Goal: Find specific page/section: Find specific page/section

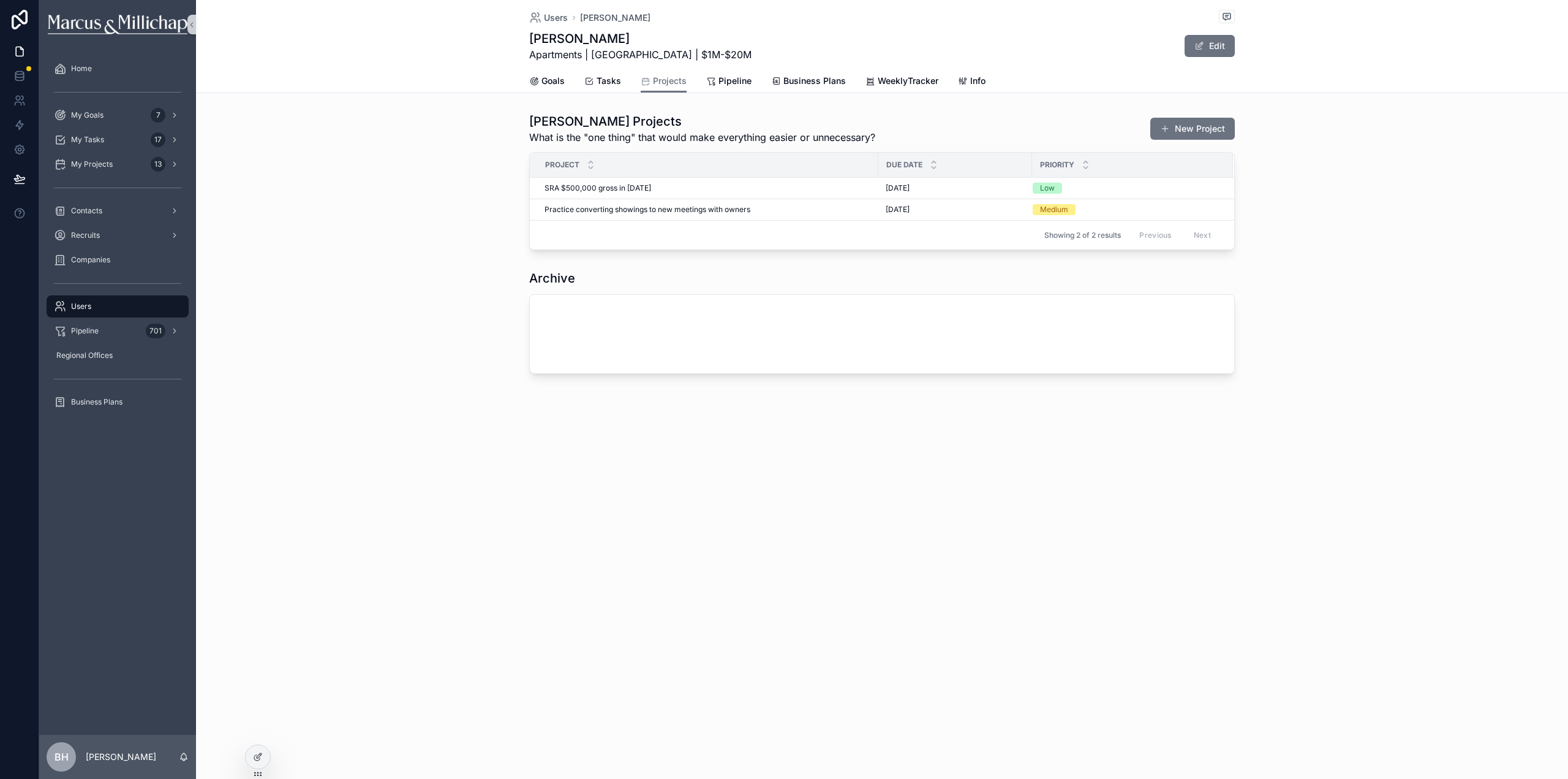
click at [85, 309] on span "Users" at bounding box center [81, 306] width 20 height 10
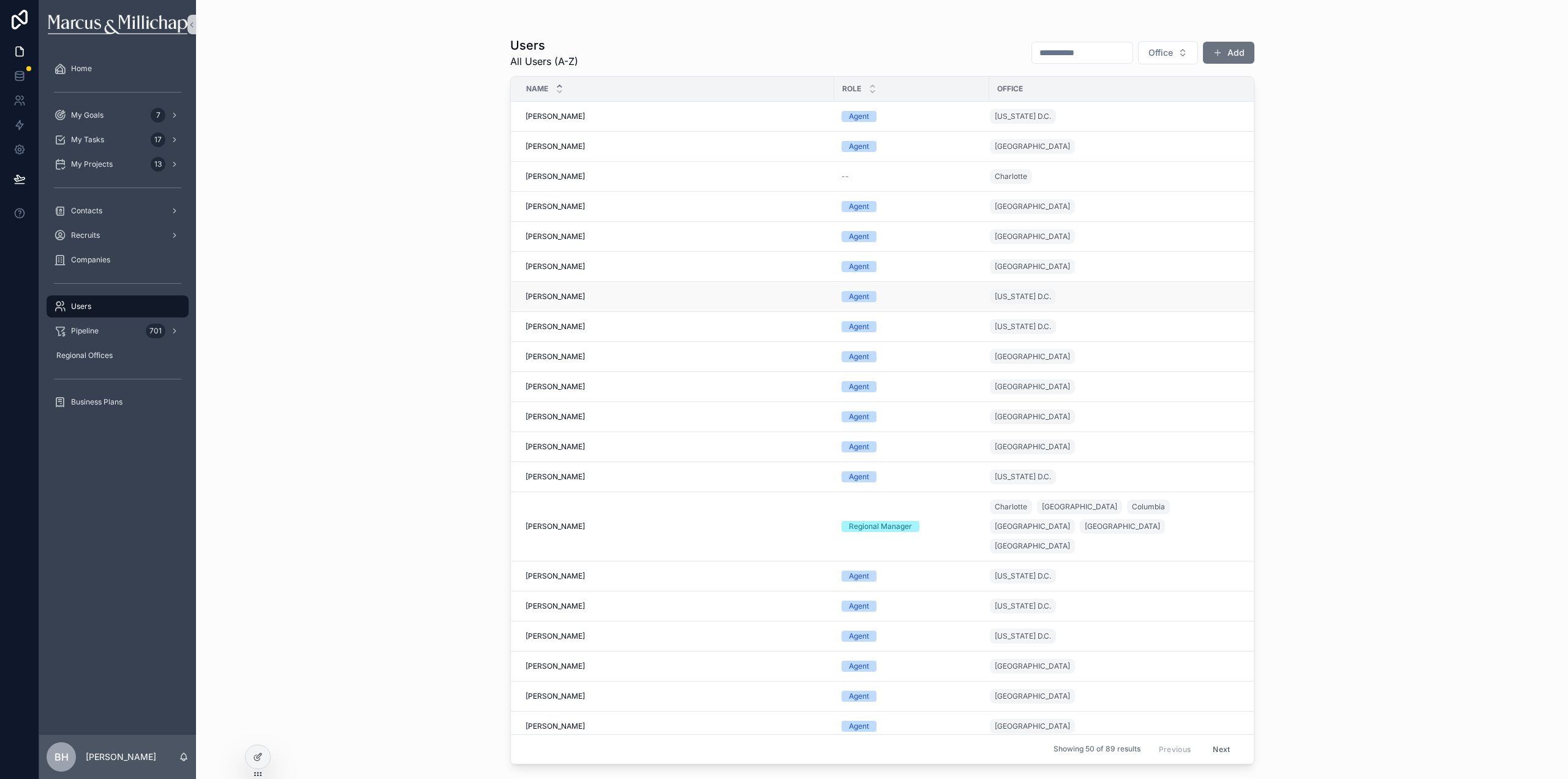
click at [551, 296] on span "[PERSON_NAME]" at bounding box center [555, 296] width 60 height 10
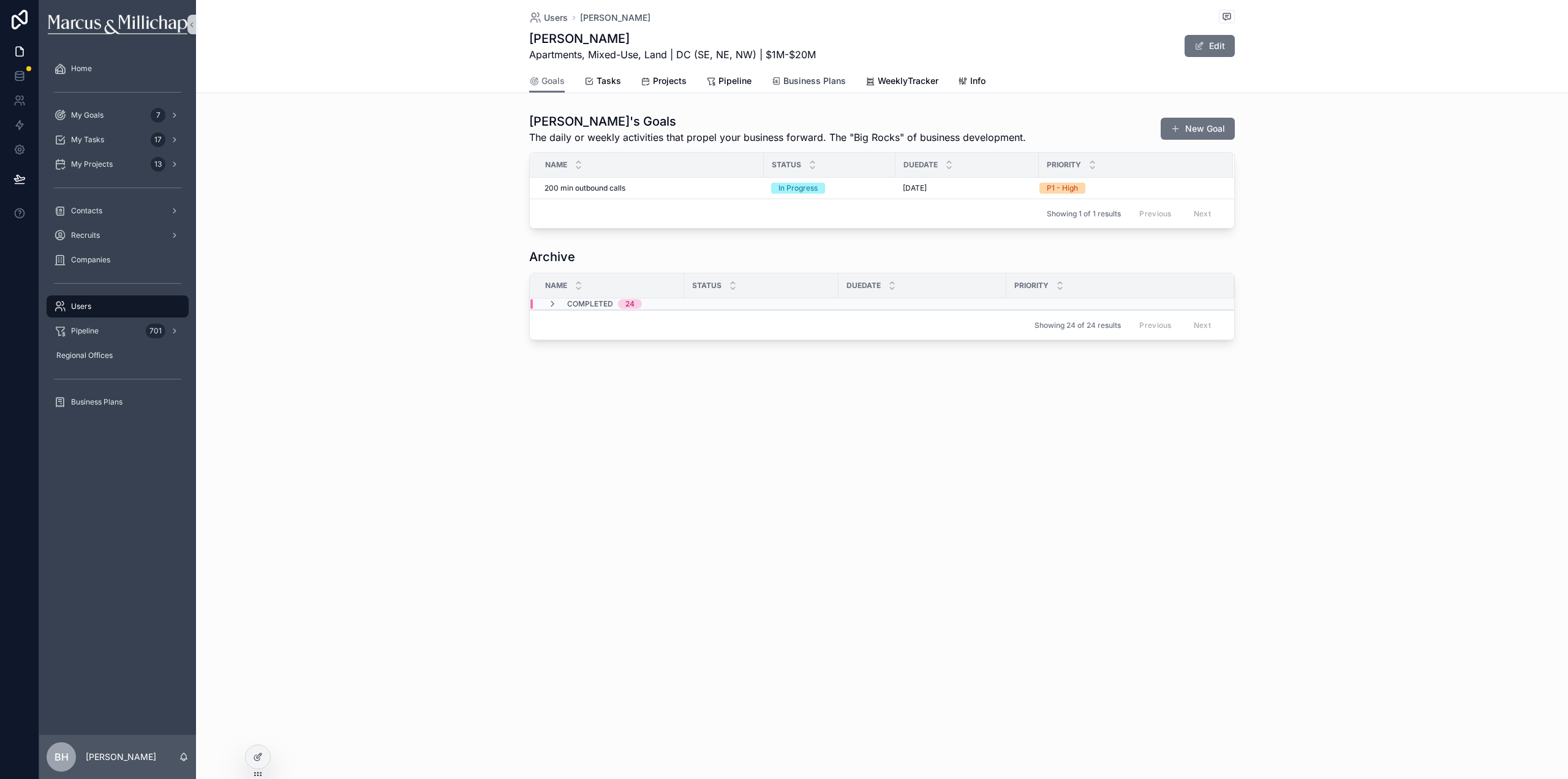
click at [818, 88] on link "Business Plans" at bounding box center [808, 82] width 75 height 25
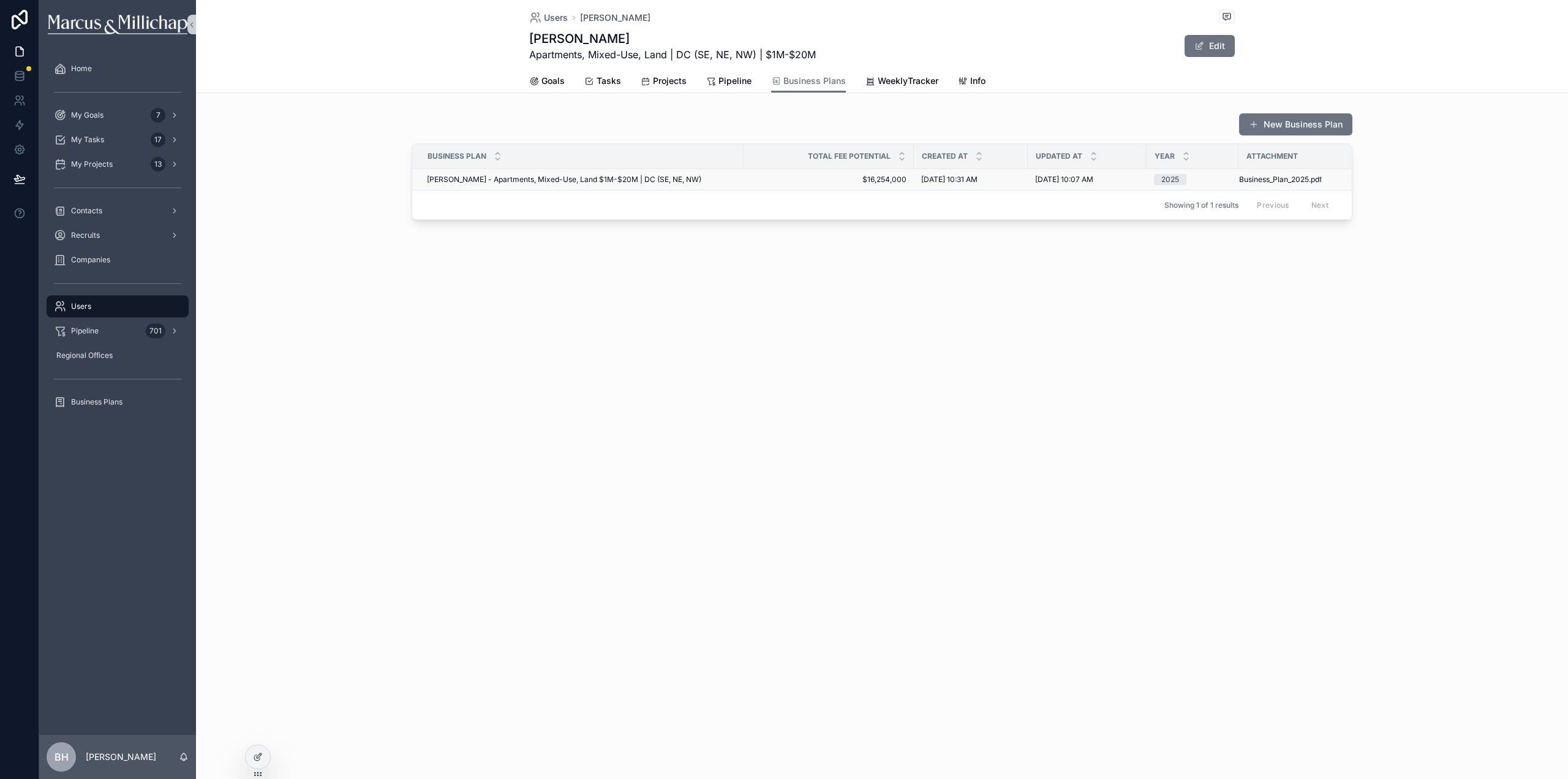
click at [480, 181] on span "[PERSON_NAME] - Apartments, Mixed-Use, Land $1M-$20M | DC (SE, NE, NW)" at bounding box center [564, 179] width 275 height 10
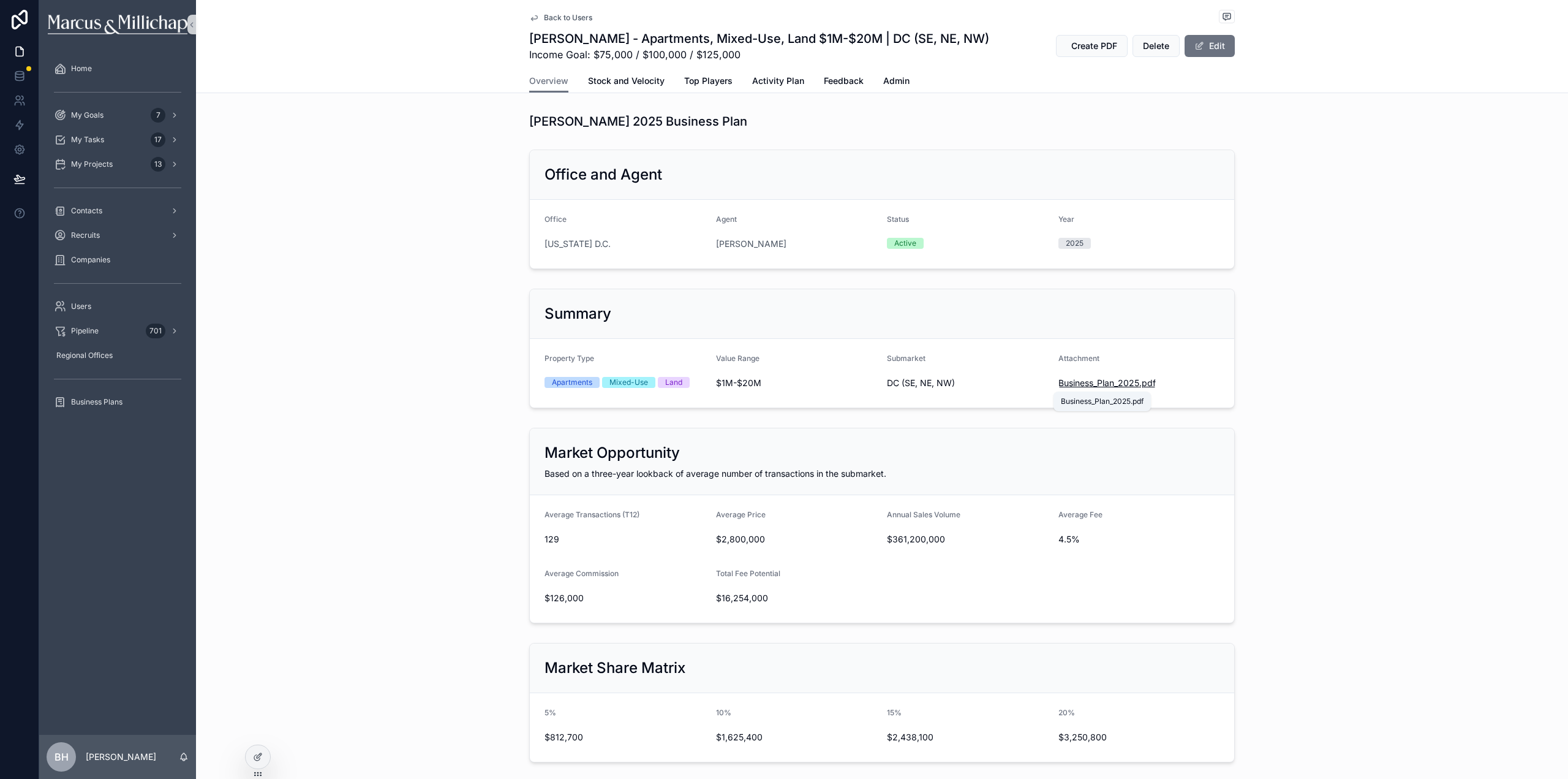
click at [1098, 382] on span "Business_Plan_2025" at bounding box center [1098, 382] width 81 height 12
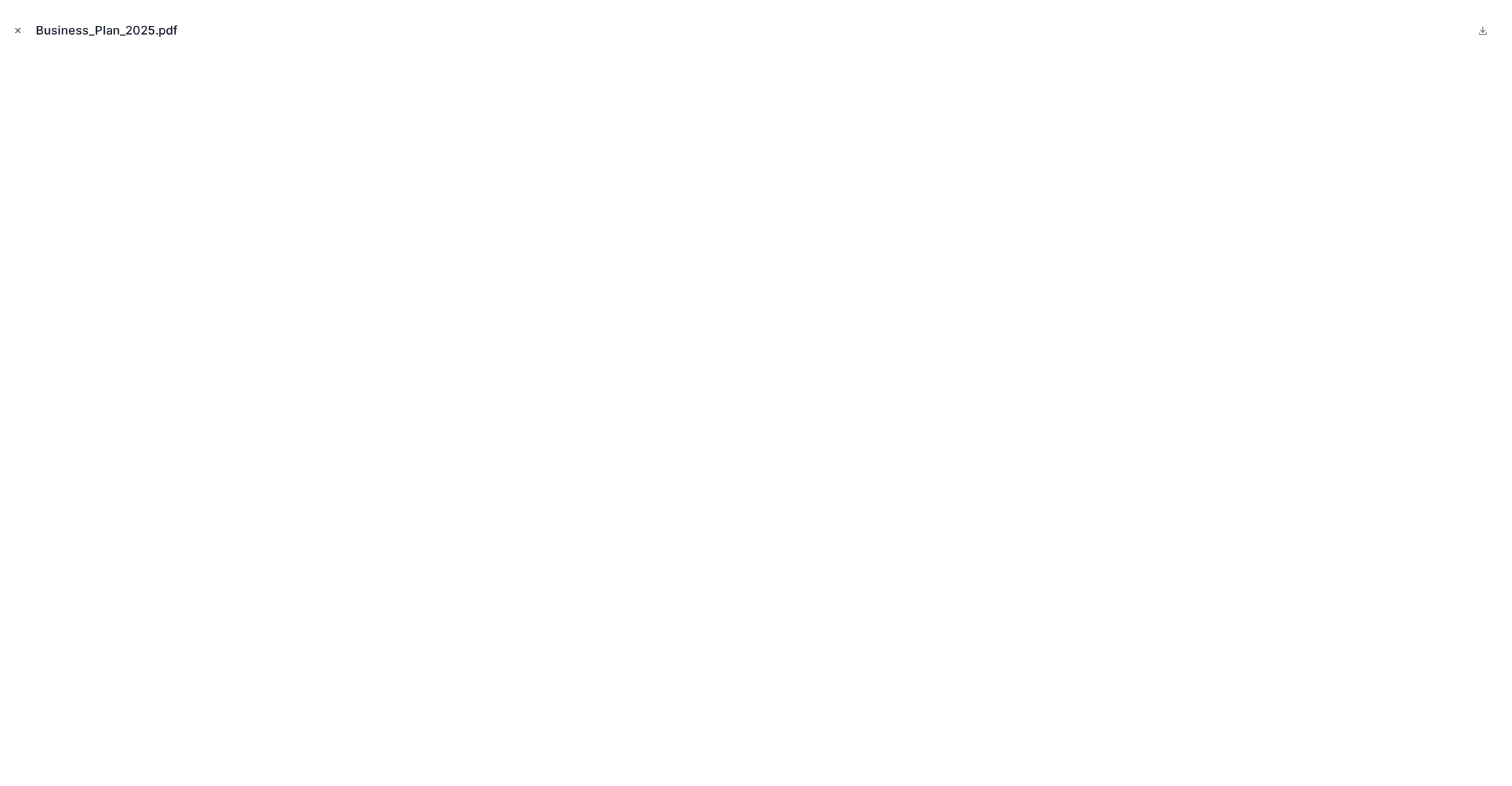
click at [20, 33] on icon "Close modal" at bounding box center [17, 30] width 9 height 9
